Goal: Transaction & Acquisition: Purchase product/service

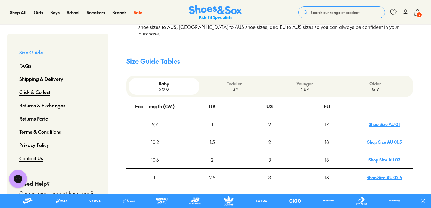
click at [259, 85] on p "Toddler" at bounding box center [235, 84] width 66 height 6
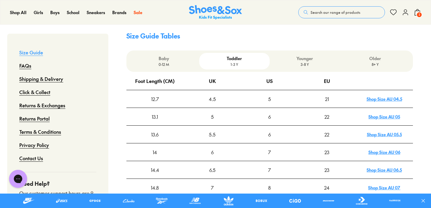
scroll to position [120, 0]
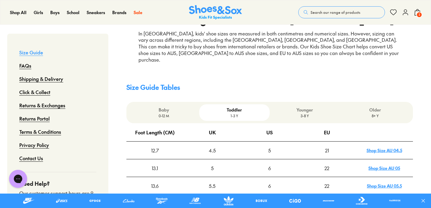
click at [298, 107] on p "Younger" at bounding box center [305, 110] width 66 height 6
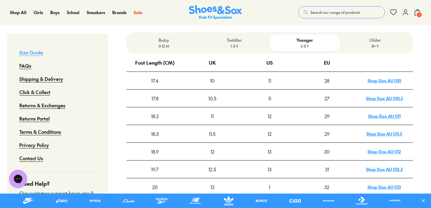
scroll to position [178, 0]
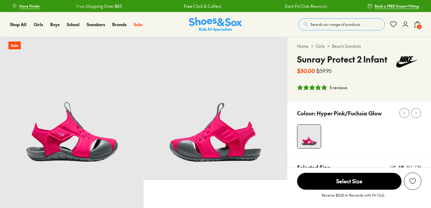
select select "*"
click at [418, 26] on span "1" at bounding box center [419, 27] width 6 height 6
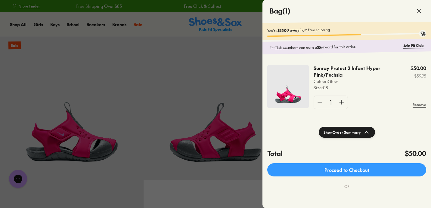
click at [210, 187] on div at bounding box center [215, 104] width 431 height 208
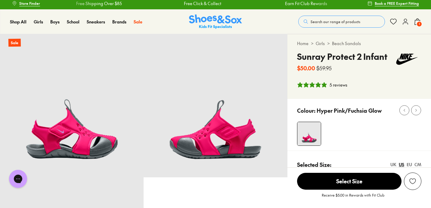
scroll to position [2, 0]
